Goal: Transaction & Acquisition: Book appointment/travel/reservation

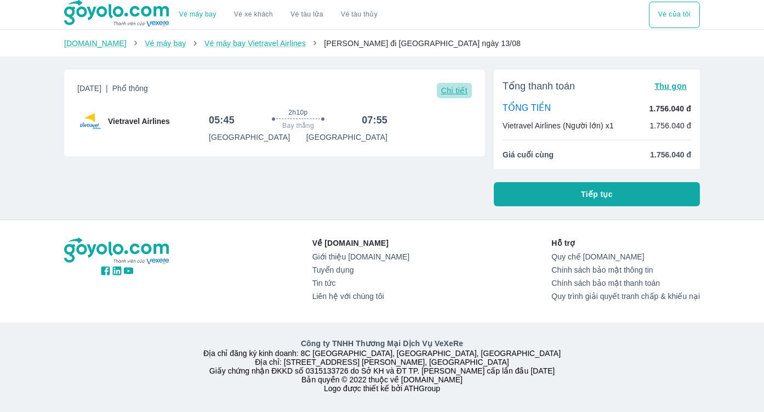
click at [453, 90] on span "Chi tiết" at bounding box center [454, 90] width 26 height 9
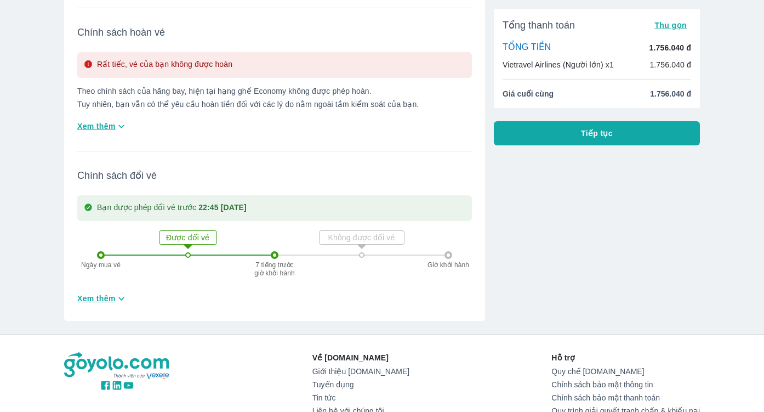
scroll to position [301, 0]
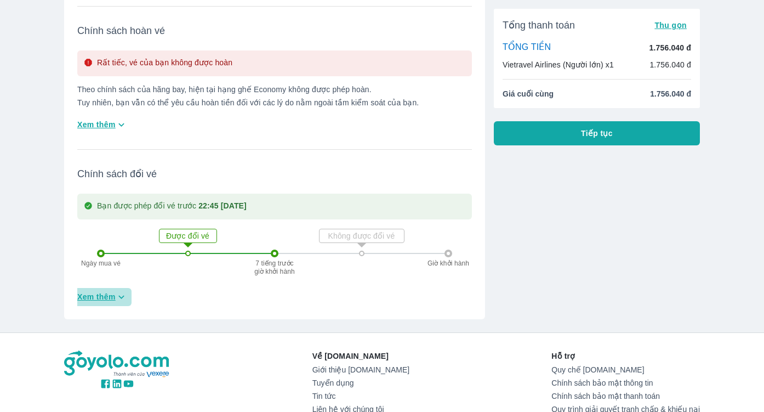
click at [122, 297] on icon "button" at bounding box center [122, 297] width 12 height 12
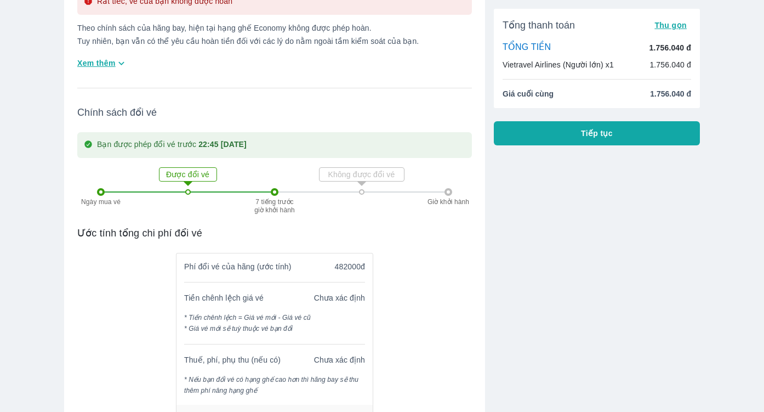
scroll to position [0, 0]
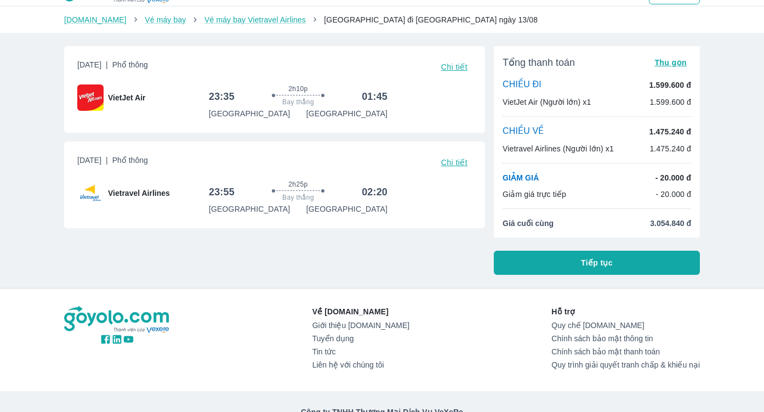
scroll to position [21, 0]
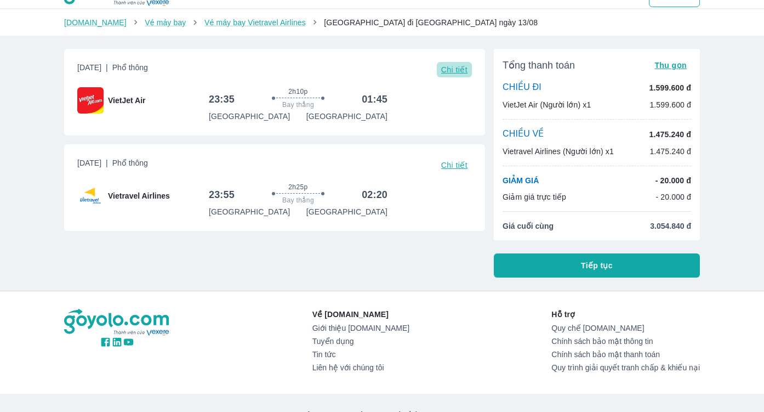
click at [450, 71] on span "Chi tiết" at bounding box center [454, 69] width 26 height 9
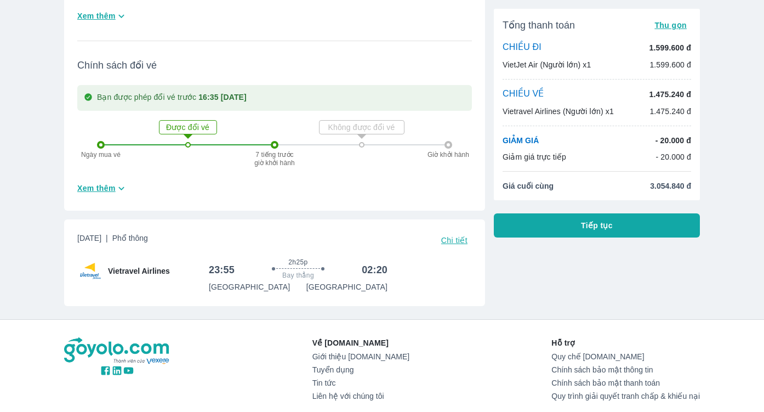
scroll to position [439, 0]
click at [452, 240] on span "Chi tiết" at bounding box center [454, 239] width 26 height 9
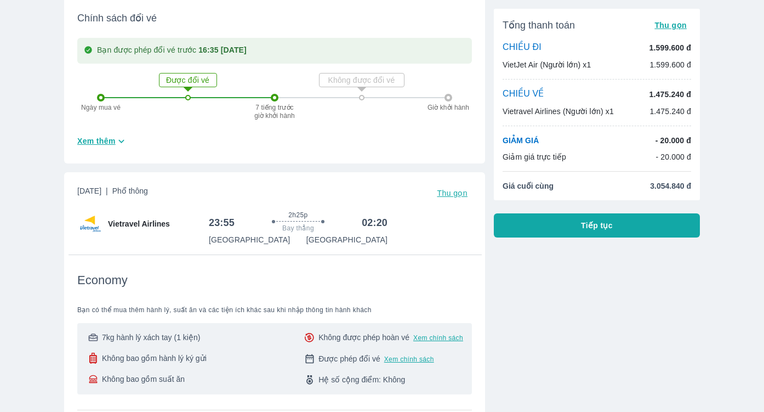
scroll to position [484, 0]
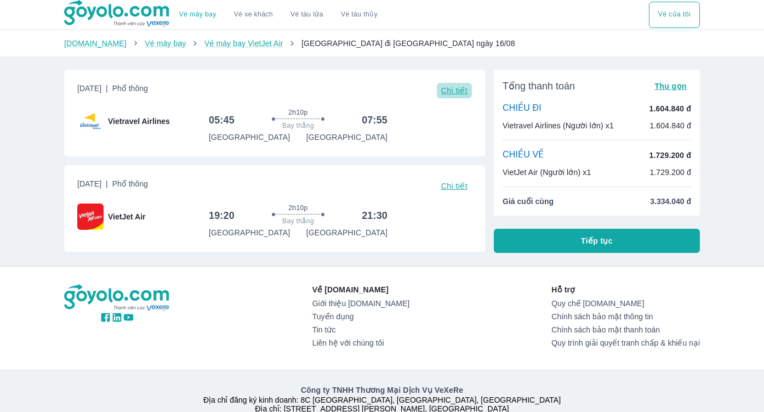
click at [455, 90] on span "Chi tiết" at bounding box center [454, 90] width 26 height 9
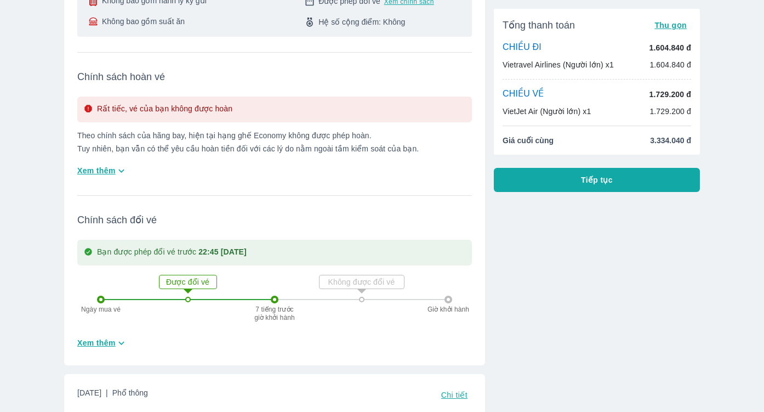
scroll to position [248, 0]
